Goal: Navigation & Orientation: Understand site structure

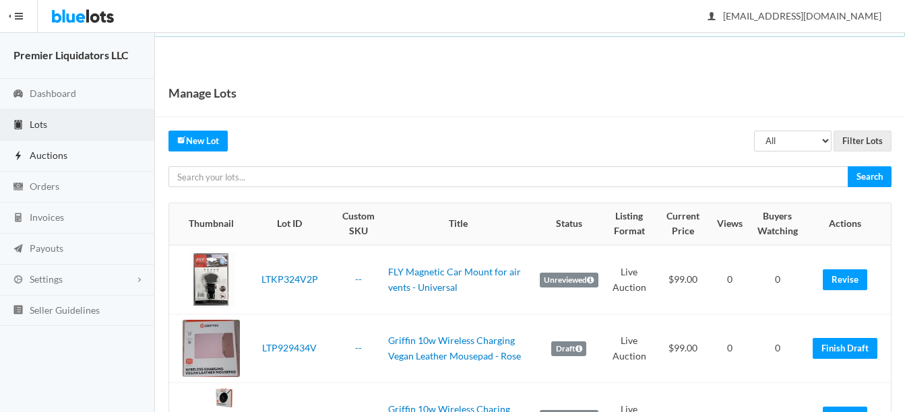
click at [46, 156] on span "Auctions" at bounding box center [49, 155] width 38 height 11
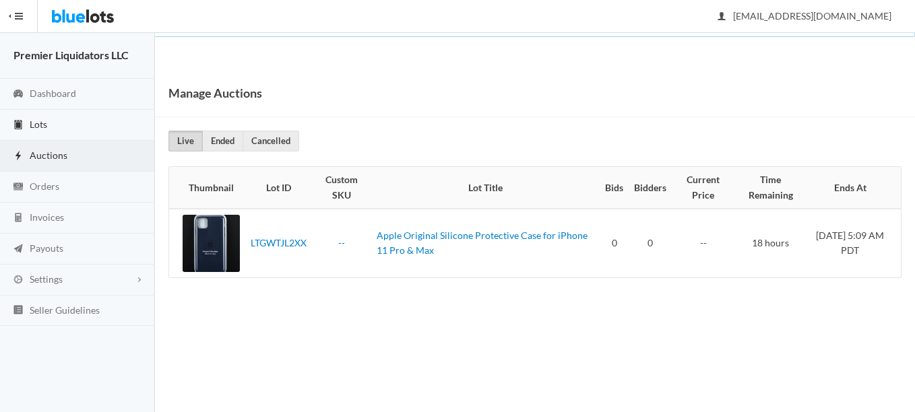
click at [42, 122] on span "Lots" at bounding box center [39, 124] width 18 height 11
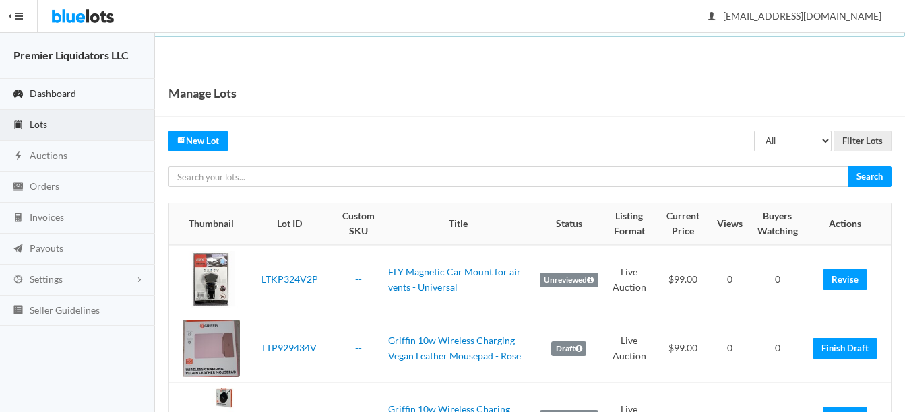
click at [47, 94] on span "Dashboard" at bounding box center [53, 93] width 46 height 11
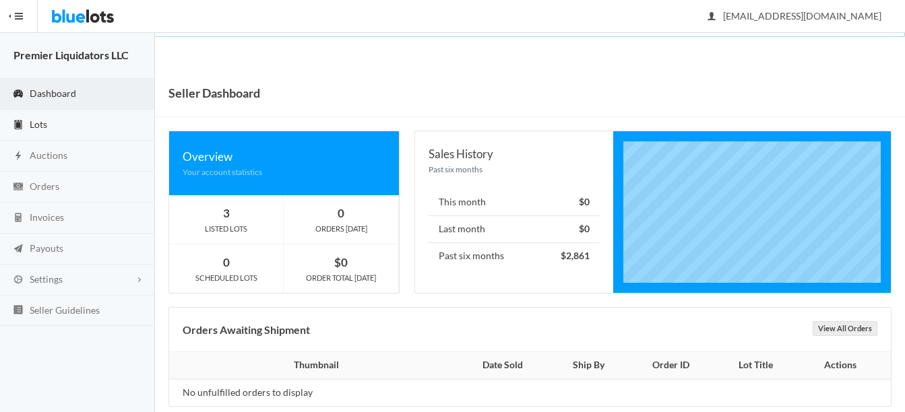
click at [44, 119] on span "Lots" at bounding box center [39, 124] width 18 height 11
